Goal: Ask a question

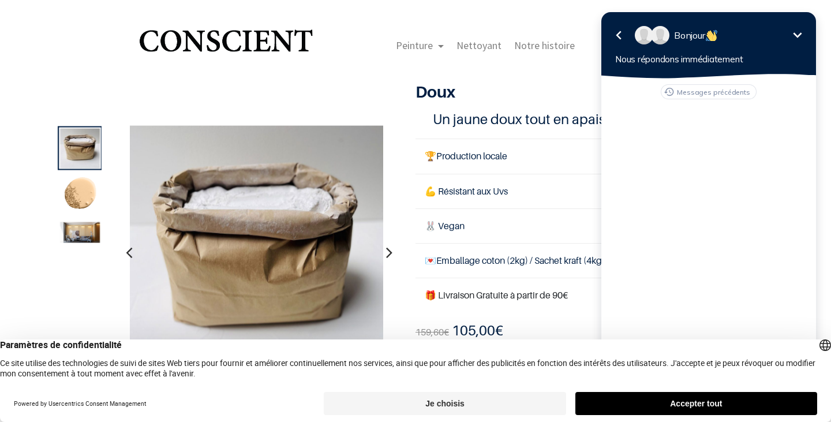
click at [727, 404] on button "Accepter tout" at bounding box center [696, 403] width 242 height 23
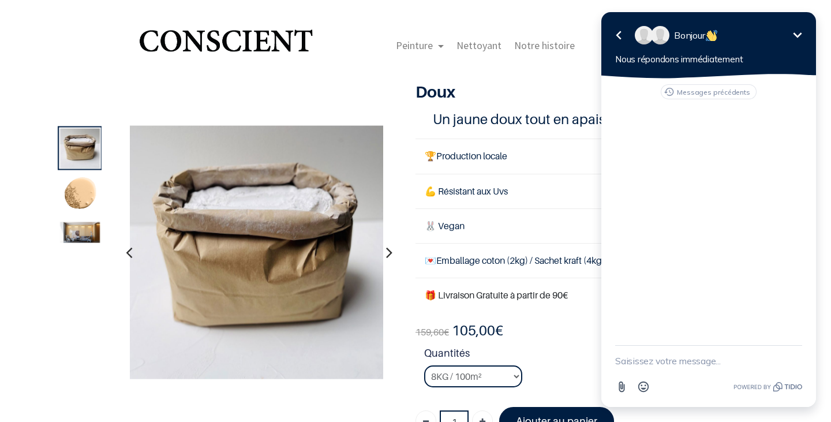
click at [650, 227] on div "Messages précédents" at bounding box center [708, 212] width 215 height 267
click at [644, 362] on textarea "New message" at bounding box center [708, 361] width 187 height 30
click at [795, 35] on icon "Réduire" at bounding box center [798, 34] width 9 height 5
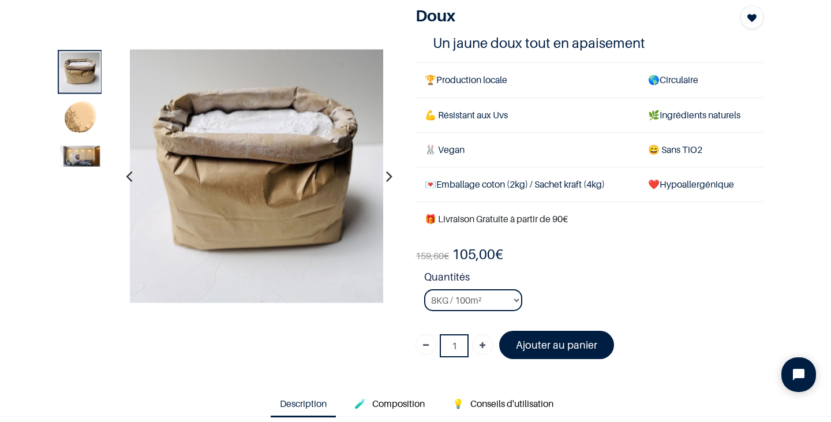
scroll to position [154, 0]
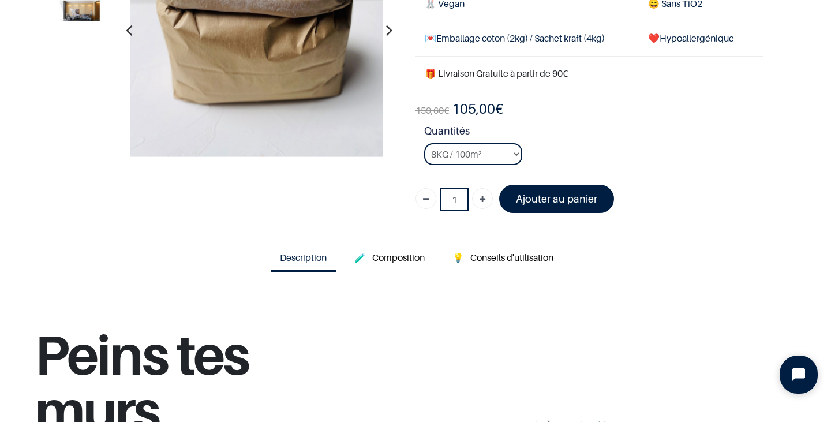
click at [801, 379] on icon "Open chat widget" at bounding box center [805, 374] width 10 height 10
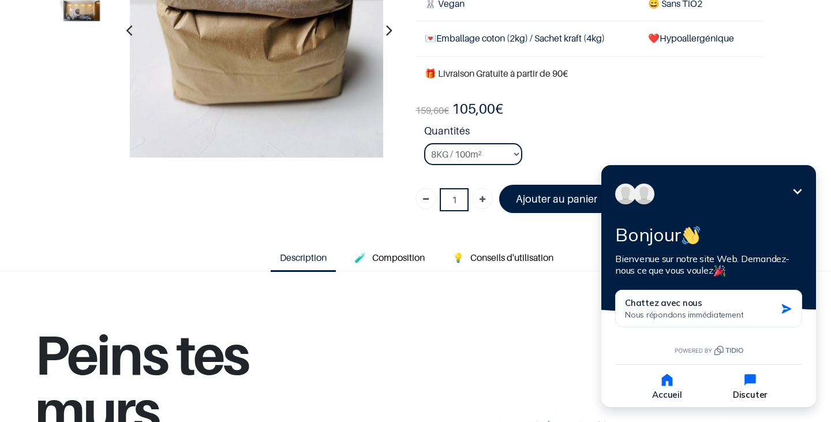
click at [758, 389] on button "Discuter" at bounding box center [750, 386] width 81 height 28
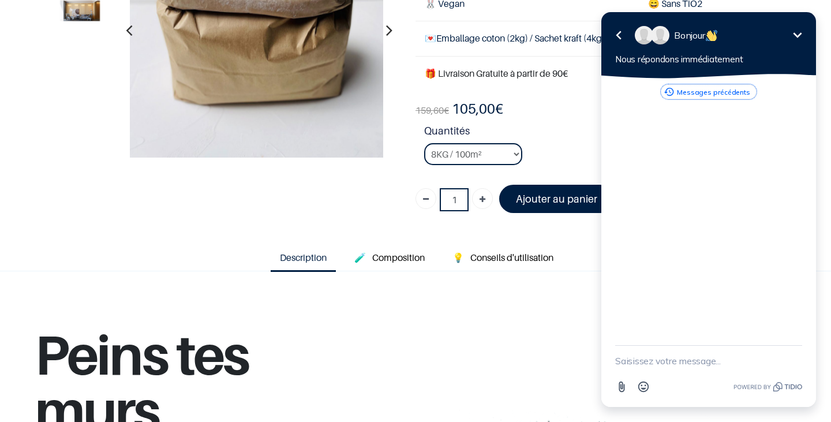
click at [720, 92] on button "Messages précédents" at bounding box center [709, 91] width 96 height 15
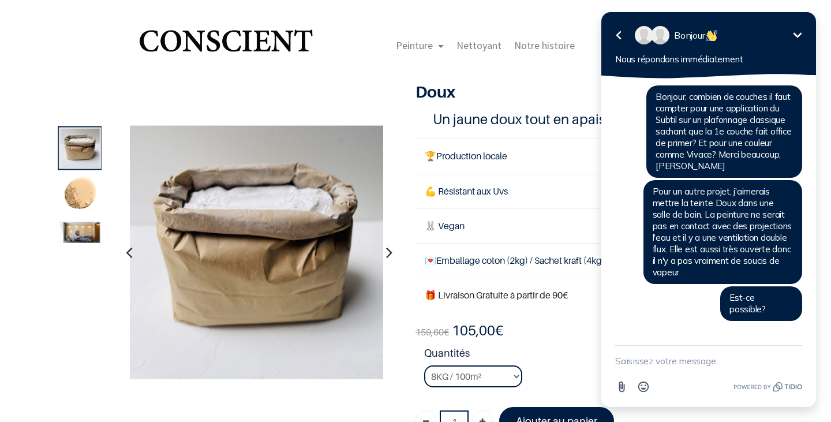
click at [802, 31] on icon "Réduire" at bounding box center [798, 35] width 14 height 14
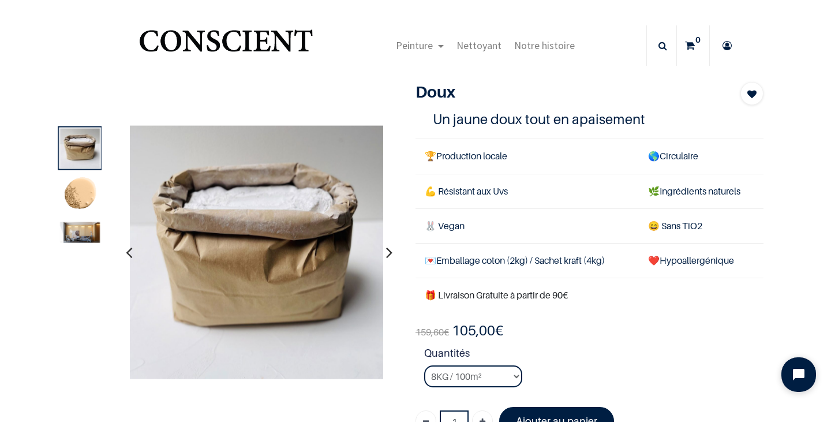
click at [729, 40] on icon at bounding box center [727, 45] width 18 height 40
